Goal: Information Seeking & Learning: Learn about a topic

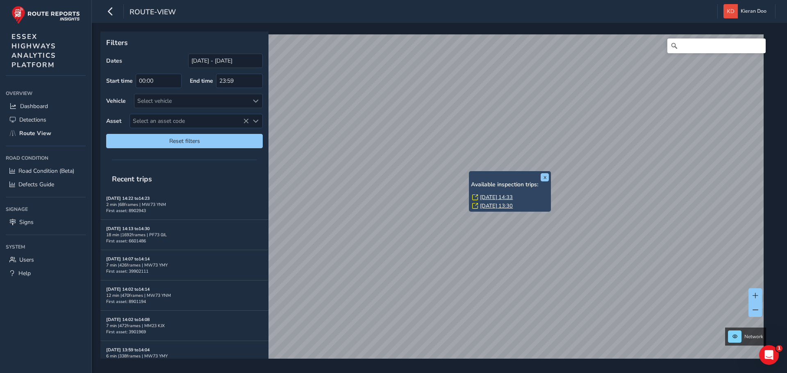
click at [490, 197] on link "[DATE] 14:33" at bounding box center [496, 197] width 33 height 7
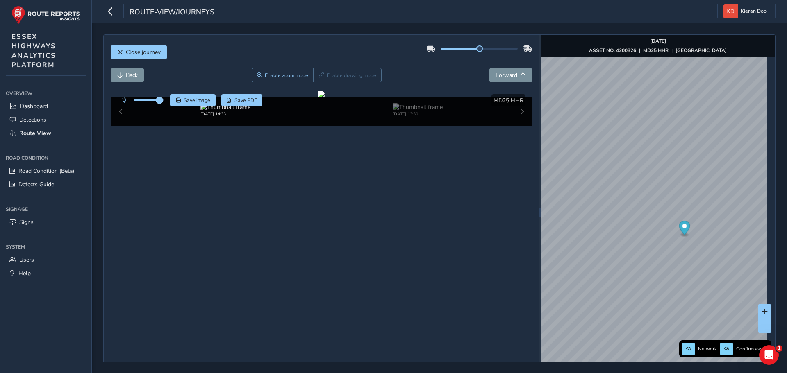
drag, startPoint x: 150, startPoint y: 100, endPoint x: 160, endPoint y: 102, distance: 10.5
click at [160, 102] on span at bounding box center [159, 100] width 7 height 7
click at [325, 98] on div at bounding box center [321, 94] width 7 height 7
click at [107, 16] on icon "button" at bounding box center [110, 11] width 9 height 14
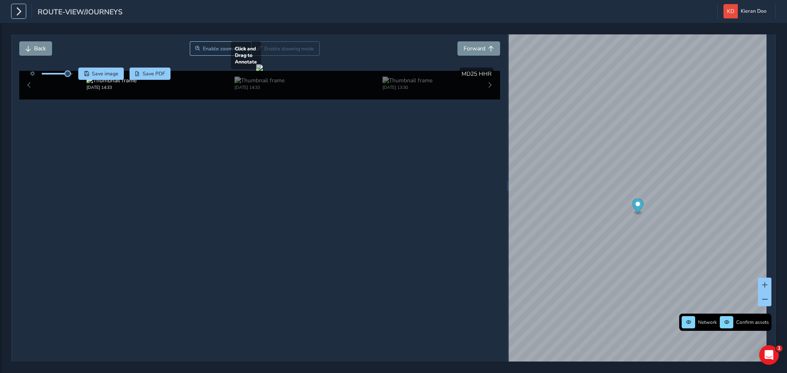
scroll to position [41, 0]
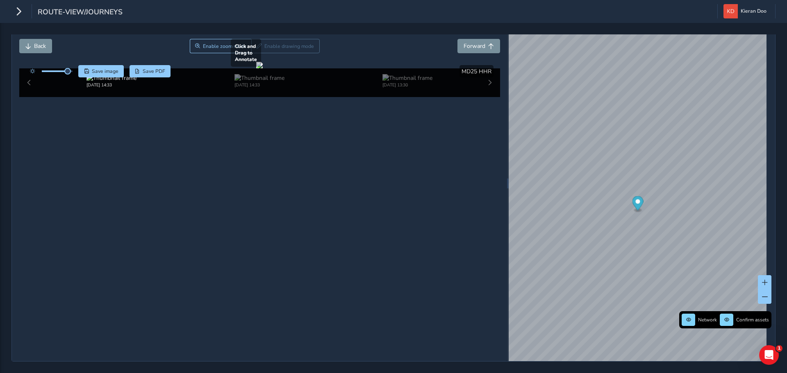
click at [259, 68] on div at bounding box center [259, 65] width 7 height 7
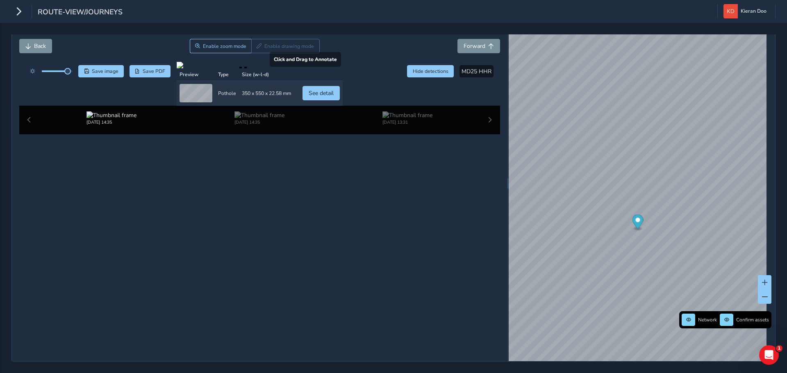
click at [343, 68] on div at bounding box center [260, 65] width 166 height 7
